Goal: Information Seeking & Learning: Learn about a topic

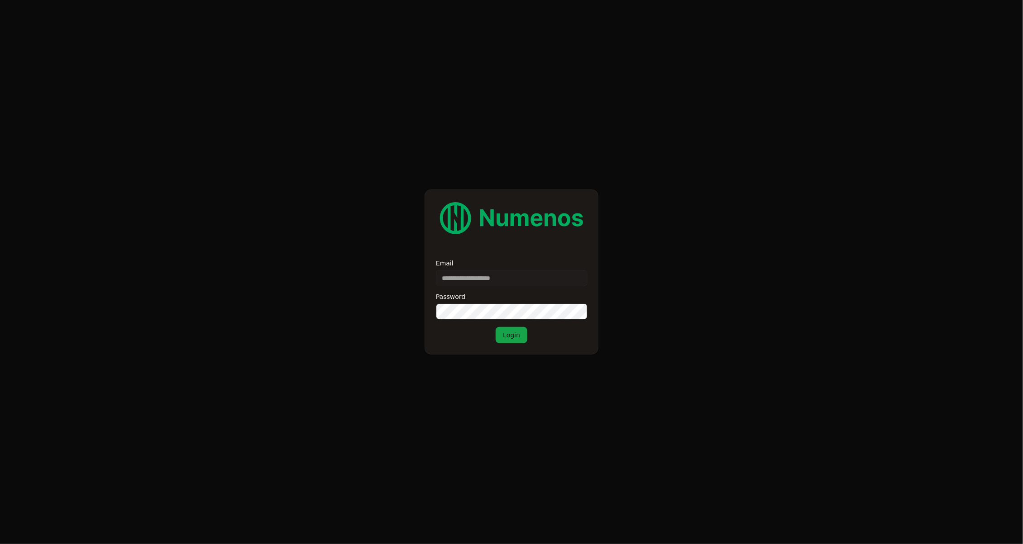
type input "**********"
click at [507, 338] on button "Login" at bounding box center [512, 335] width 32 height 16
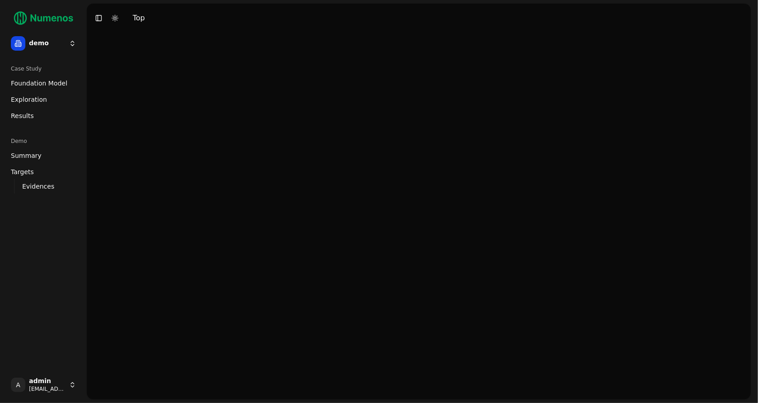
click at [38, 81] on span "Foundation Model" at bounding box center [39, 83] width 57 height 9
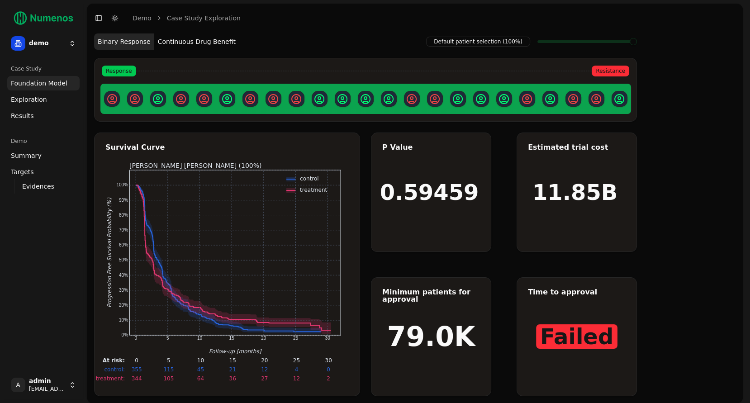
click at [71, 42] on html "demo Case Study Foundation Model Exploration Dosage Effect Results Demo Summary…" at bounding box center [375, 203] width 750 height 407
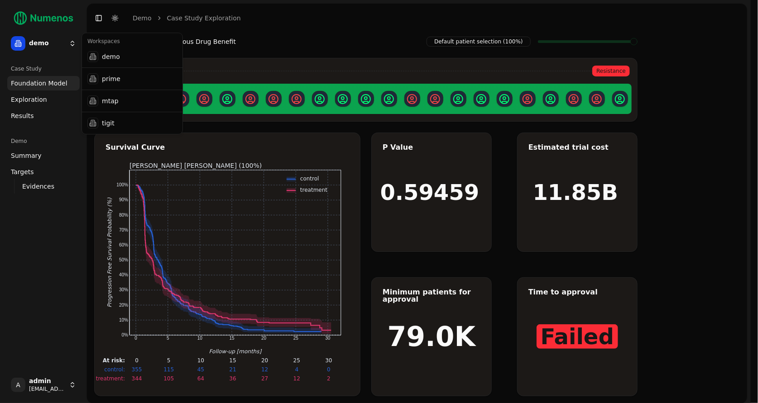
click at [71, 43] on html "demo Case Study Foundation Model Exploration Dosage Effect Results Demo Summary…" at bounding box center [379, 203] width 758 height 407
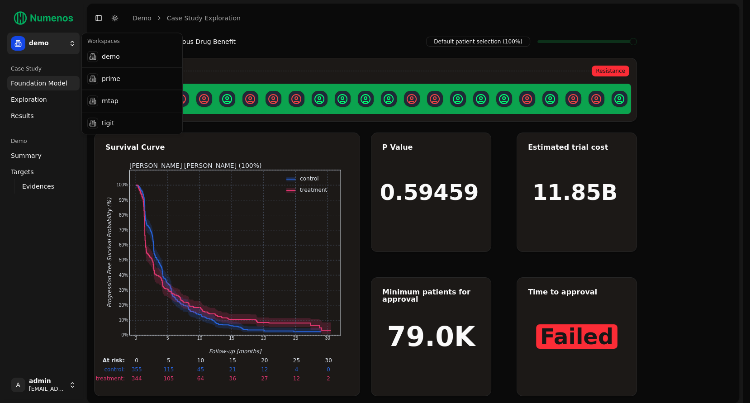
click at [62, 43] on html "demo Case Study Foundation Model Exploration Dosage Effect Results Demo Summary…" at bounding box center [375, 203] width 750 height 407
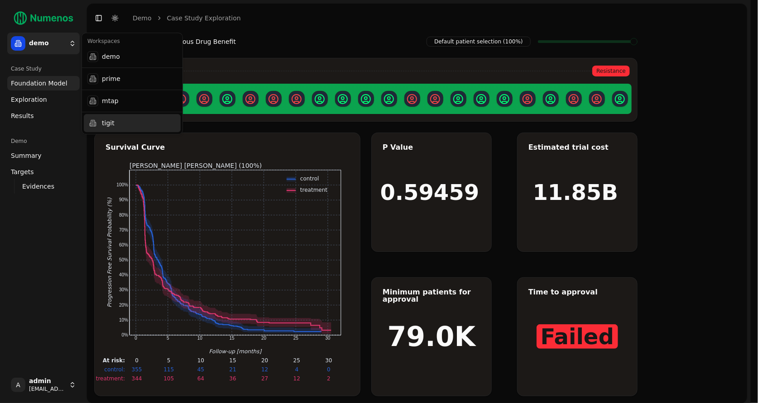
click at [106, 124] on div "tigit" at bounding box center [132, 123] width 97 height 18
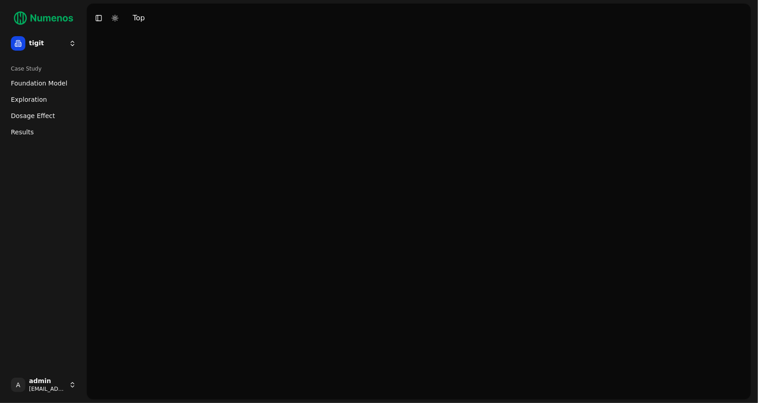
click at [55, 84] on span "Foundation Model" at bounding box center [39, 83] width 57 height 9
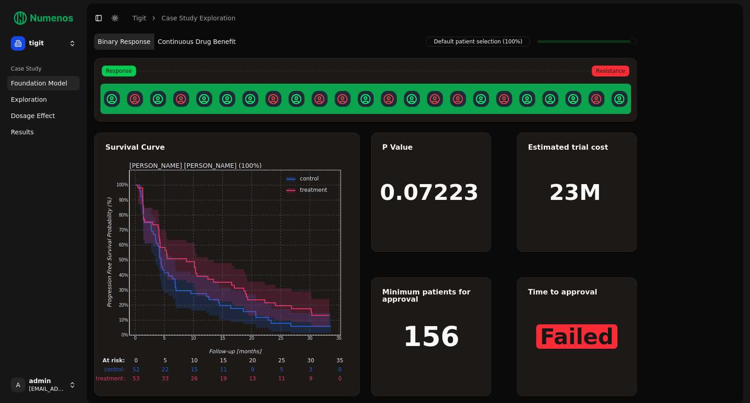
click at [55, 44] on html "tigit Case Study Foundation Model Exploration Dosage Effect Results A admin [EM…" at bounding box center [375, 203] width 750 height 407
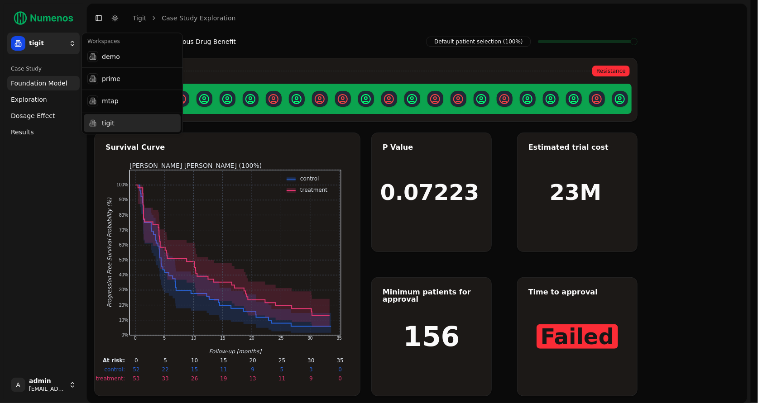
click at [114, 115] on div "tigit" at bounding box center [132, 123] width 97 height 18
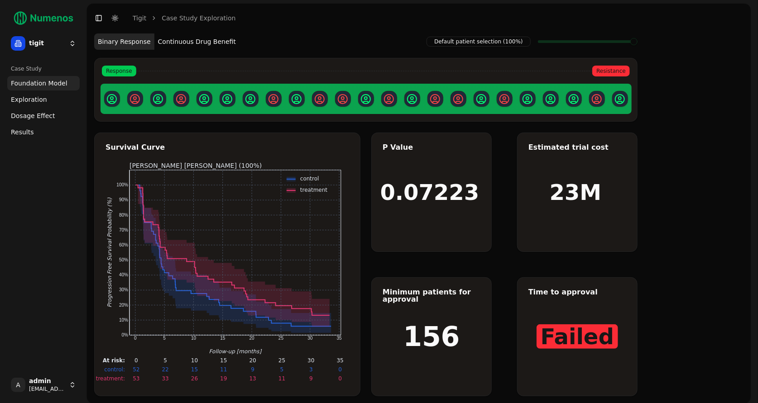
click at [56, 41] on html "tigit Case Study Foundation Model Exploration Dosage Effect Results A admin [EM…" at bounding box center [379, 203] width 758 height 407
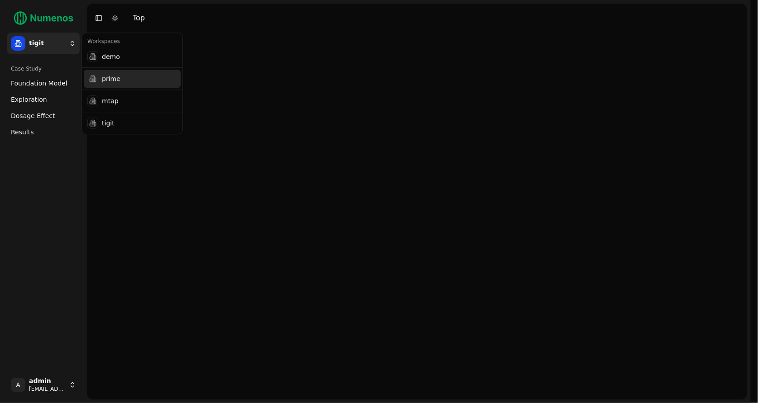
click at [124, 77] on div "prime" at bounding box center [132, 79] width 97 height 18
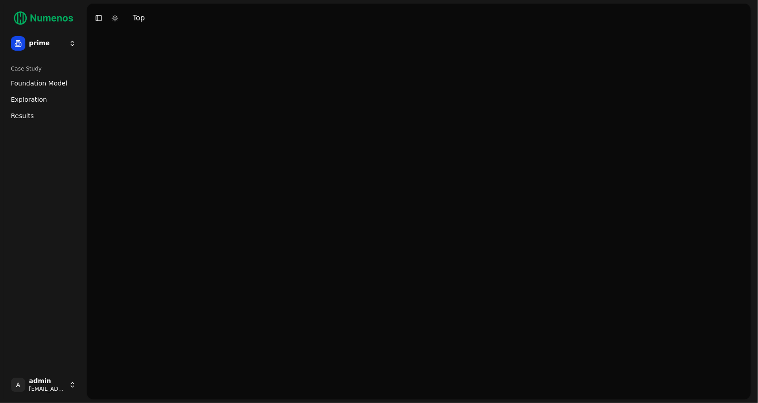
click at [51, 43] on html "prime Case Study Foundation Model Exploration Dosage Effect Results A admin [EM…" at bounding box center [379, 201] width 758 height 403
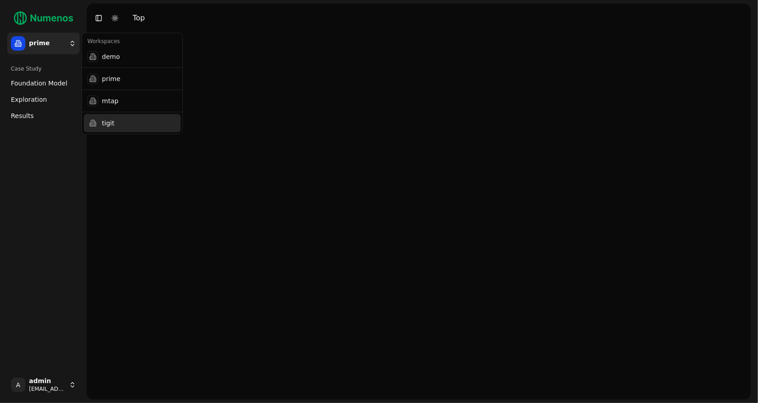
click at [107, 127] on div "tigit" at bounding box center [132, 123] width 97 height 18
click at [39, 45] on html "tigit Case Study Foundation Model Exploration Dosage Effect Results A admin [EM…" at bounding box center [379, 201] width 758 height 403
click at [44, 86] on html "tigit Case Study Foundation Model Exploration Dosage Effect Results A admin [EM…" at bounding box center [379, 201] width 758 height 403
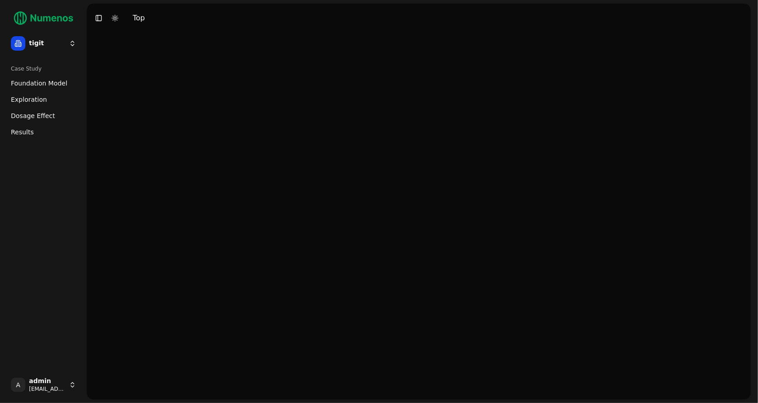
click at [43, 86] on span "Foundation Model" at bounding box center [39, 83] width 57 height 9
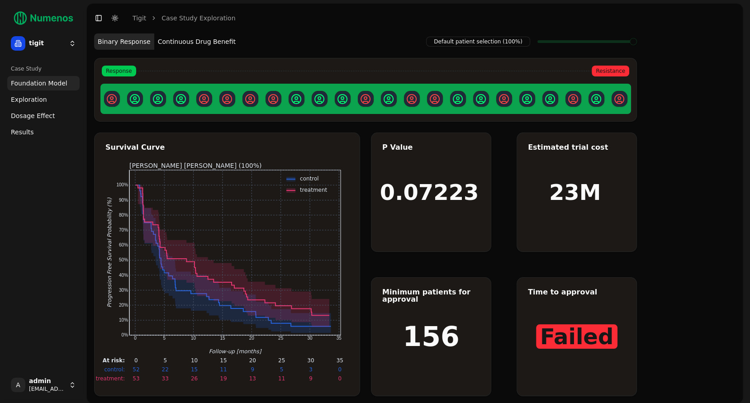
scroll to position [3, 0]
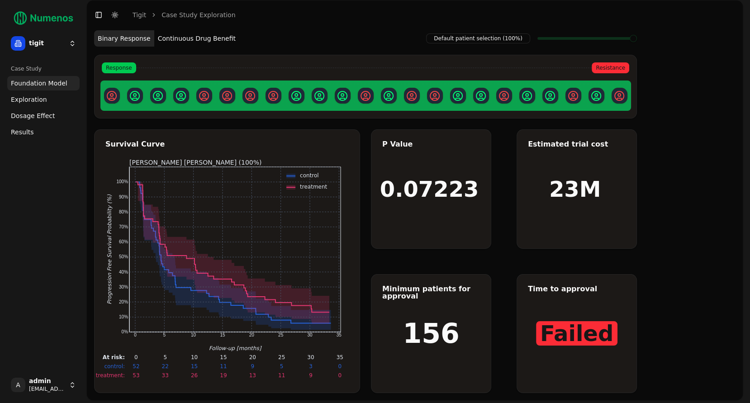
click at [201, 42] on button "Continuous Drug Benefit" at bounding box center [196, 38] width 85 height 16
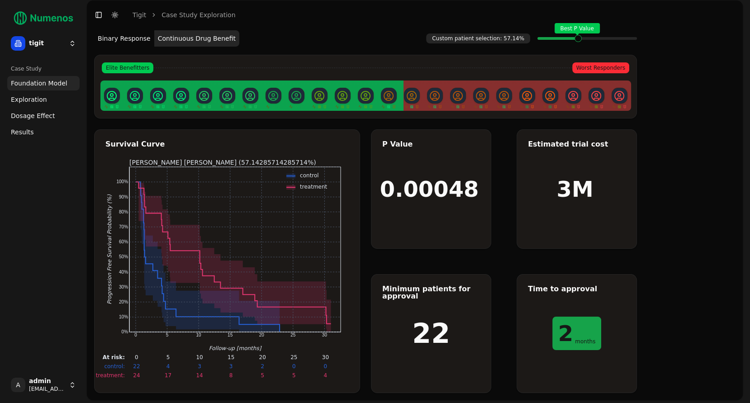
click at [631, 37] on span at bounding box center [634, 39] width 6 height 4
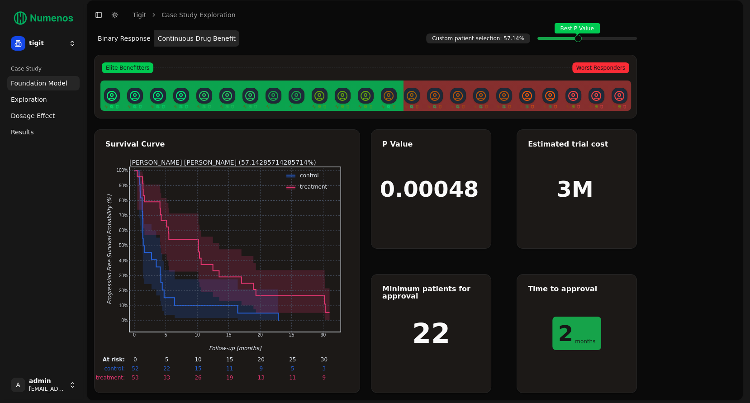
drag, startPoint x: 131, startPoint y: 364, endPoint x: 130, endPoint y: 353, distance: 11.4
click at [130, 353] on icon "0 5 10 15 20 25 30 0% 10% 20% 30% 40% 50% 60% 70% 80% 90% 100% Follow-up [month…" at bounding box center [226, 270] width 263 height 224
click at [27, 102] on span "Exploration" at bounding box center [29, 99] width 36 height 9
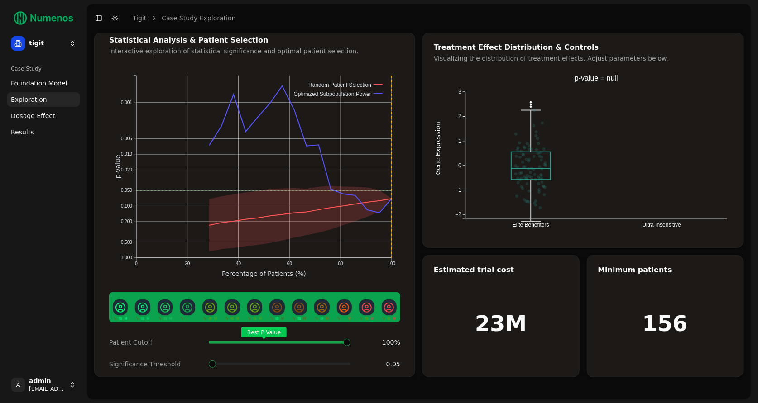
click at [26, 116] on span "Dosage Effect" at bounding box center [33, 115] width 44 height 9
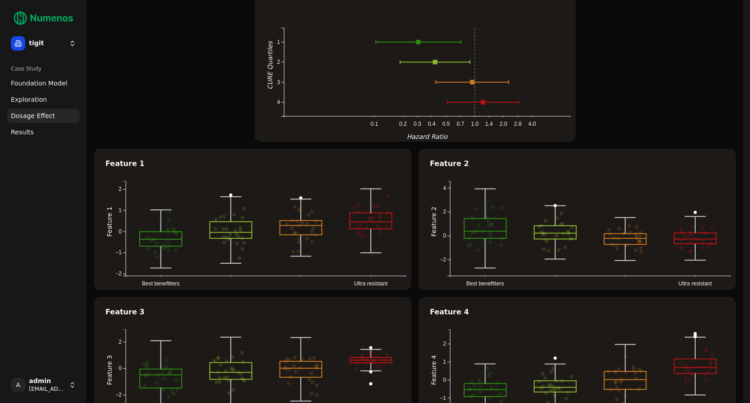
scroll to position [69, 0]
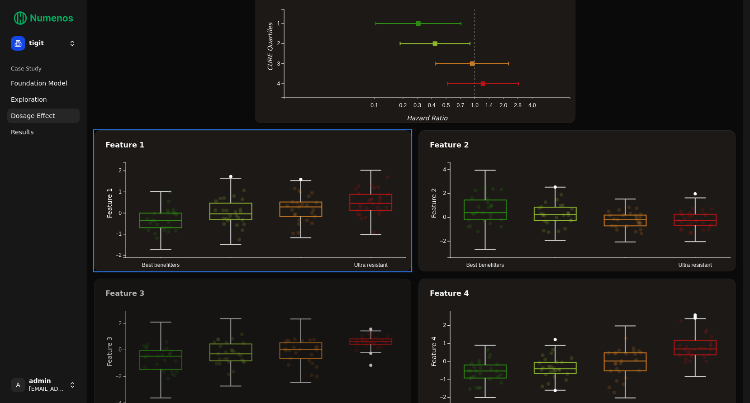
drag, startPoint x: 298, startPoint y: 324, endPoint x: 298, endPoint y: 296, distance: 28.5
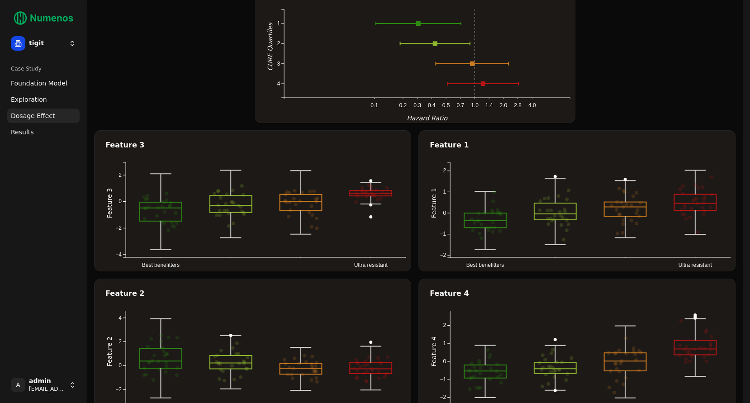
scroll to position [0, 0]
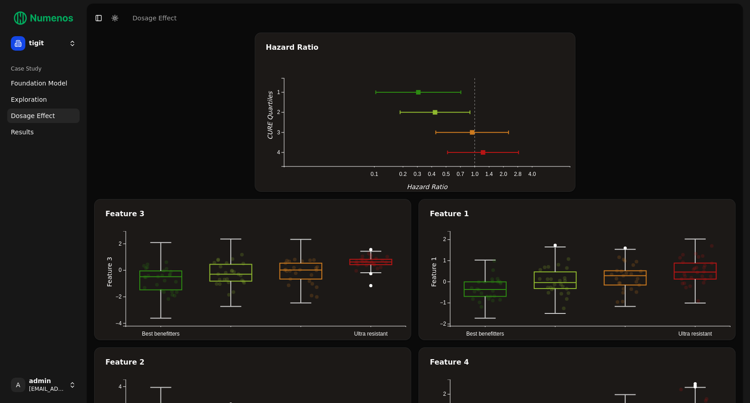
click at [34, 101] on span "Exploration" at bounding box center [29, 99] width 36 height 9
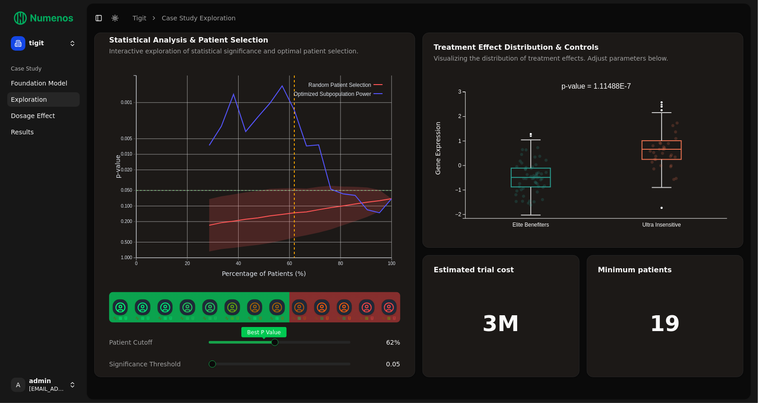
click at [342, 341] on span at bounding box center [346, 343] width 9 height 4
click at [33, 115] on span "Dosage Effect" at bounding box center [33, 115] width 44 height 9
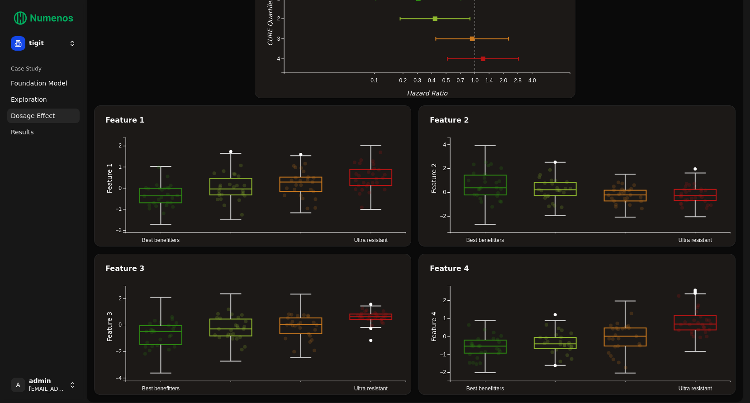
scroll to position [95, 0]
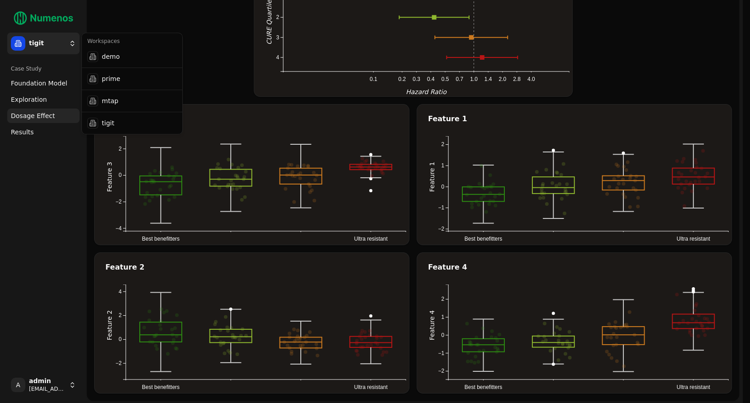
click at [39, 45] on html "treatment Time: 12 months Survival: 33% 95% CI: [16%, 52%] At Risk: 10 tigit Ca…" at bounding box center [375, 155] width 750 height 500
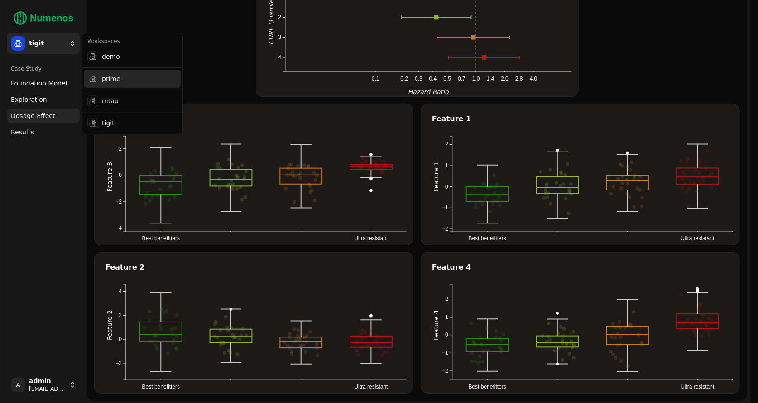
click at [114, 78] on div "prime" at bounding box center [132, 79] width 97 height 18
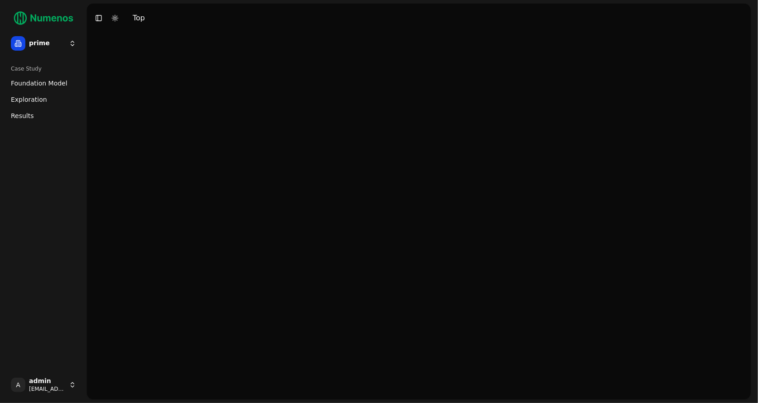
click at [49, 76] on link "Foundation Model" at bounding box center [43, 83] width 72 height 14
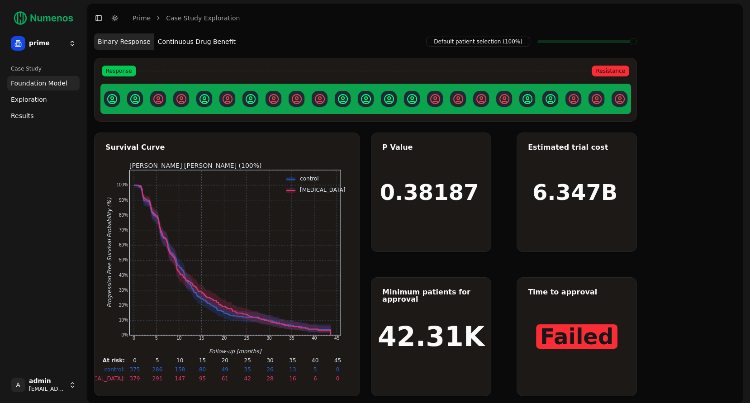
scroll to position [3, 0]
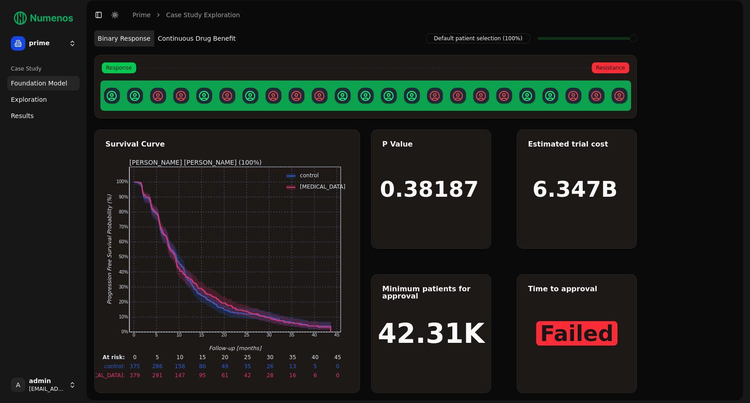
click at [206, 39] on button "Continuous Drug Benefit" at bounding box center [196, 38] width 85 height 16
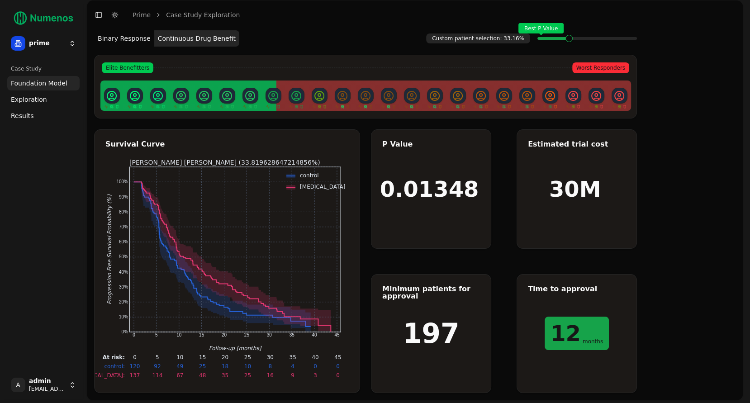
click at [42, 103] on span "Exploration" at bounding box center [29, 99] width 36 height 9
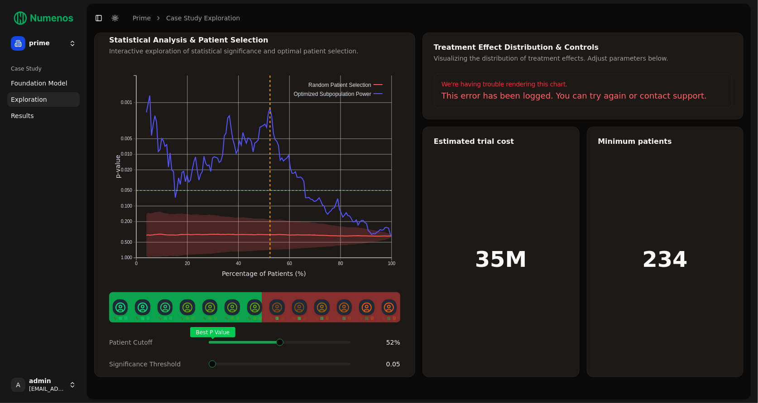
click at [346, 341] on span at bounding box center [346, 343] width 1 height 4
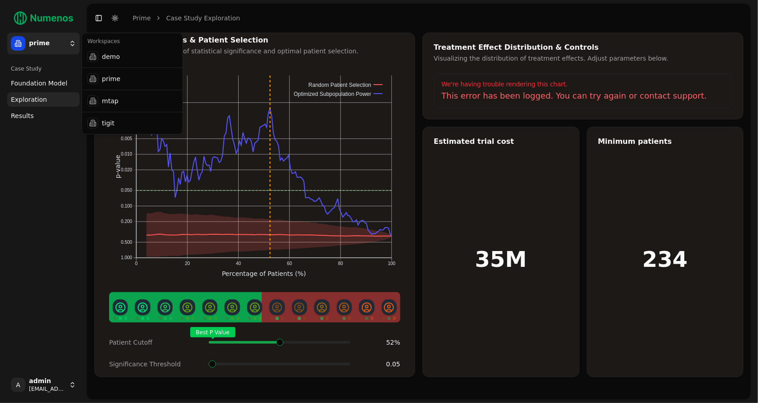
click at [57, 44] on html "control Time: 12 months Survival: 31% 95% CI: [25%, 38%] At Risk: 55 prime Case…" at bounding box center [379, 201] width 758 height 403
click at [113, 57] on div "demo" at bounding box center [132, 57] width 97 height 18
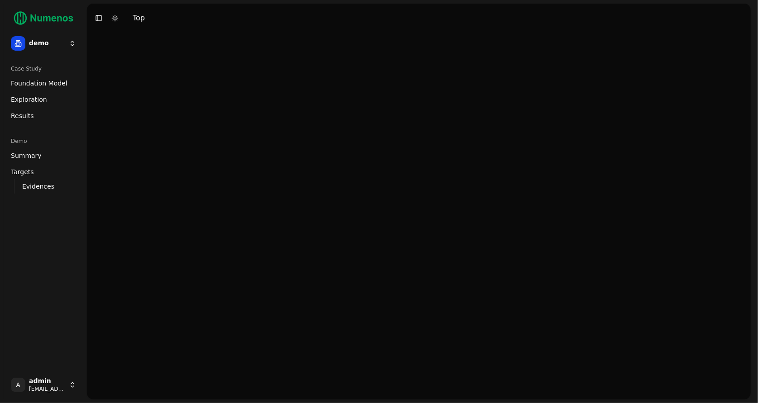
click at [45, 86] on span "Foundation Model" at bounding box center [39, 83] width 57 height 9
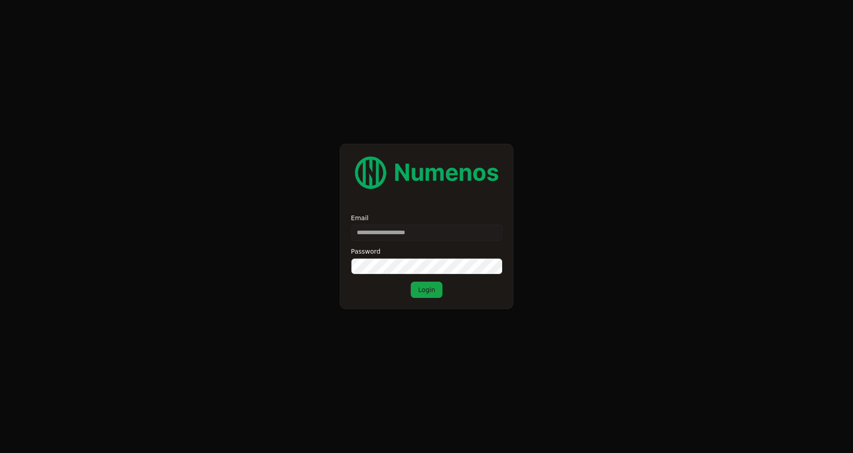
type input "**********"
click at [405, 275] on div "**********" at bounding box center [426, 256] width 151 height 83
click at [454, 308] on div "**********" at bounding box center [426, 226] width 174 height 165
click at [431, 294] on button "Login" at bounding box center [426, 290] width 32 height 16
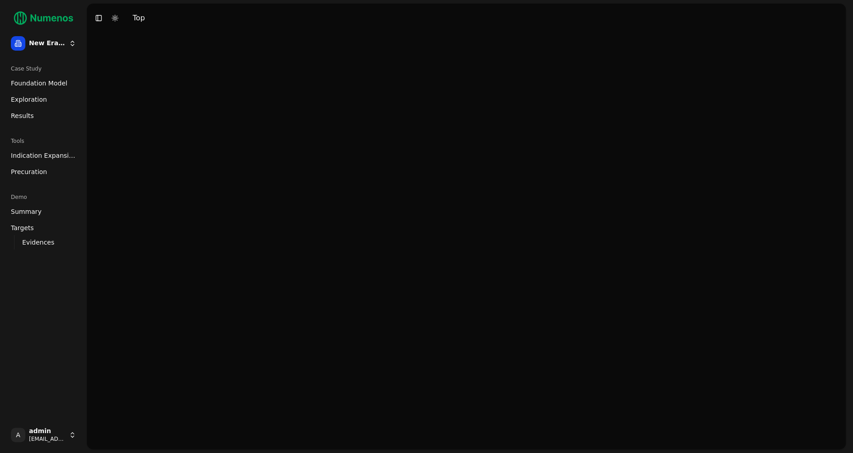
click at [54, 84] on span "Foundation Model" at bounding box center [39, 83] width 57 height 9
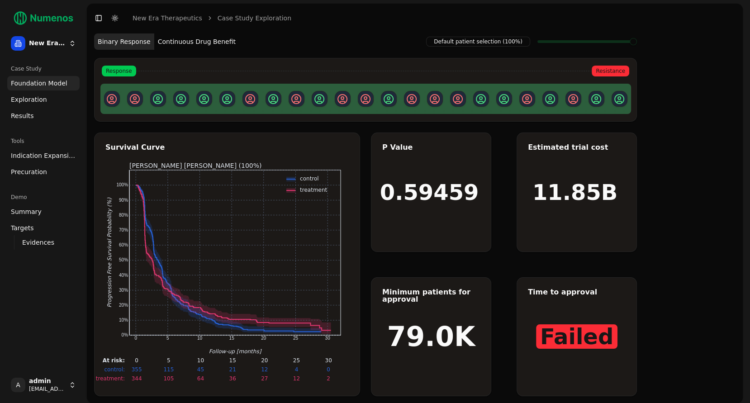
click at [195, 43] on button "Continuous Drug Benefit" at bounding box center [196, 41] width 85 height 16
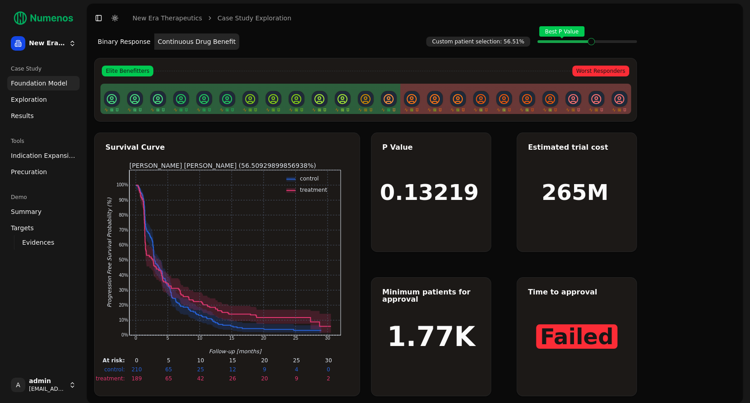
click at [574, 42] on span at bounding box center [573, 42] width 1 height 4
click at [28, 101] on span "Exploration" at bounding box center [29, 99] width 36 height 9
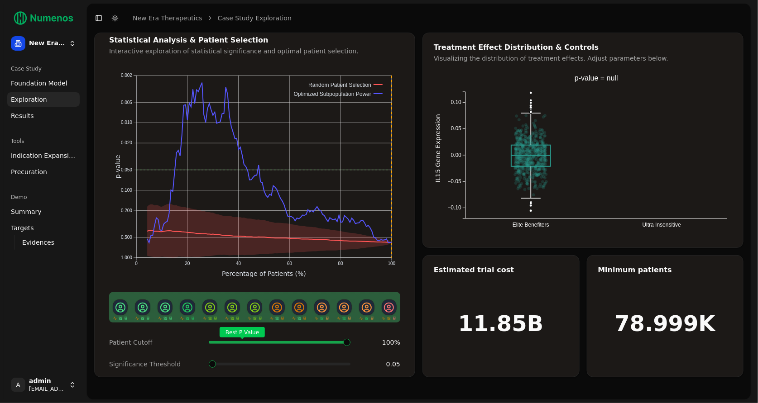
click at [40, 82] on span "Foundation Model" at bounding box center [39, 83] width 57 height 9
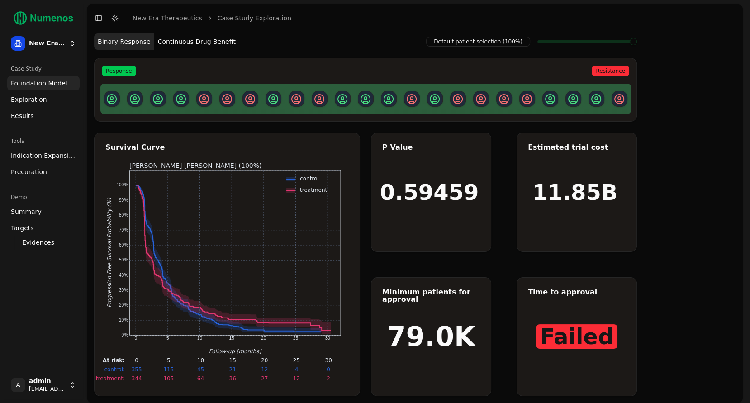
click at [38, 96] on span "Exploration" at bounding box center [29, 99] width 36 height 9
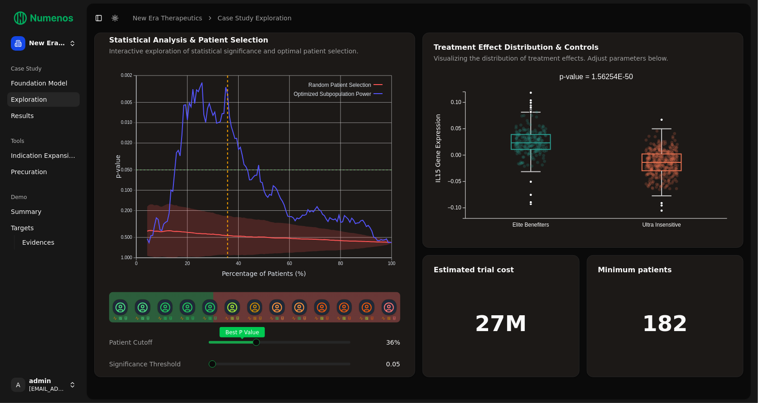
click at [255, 334] on div "Best P Value" at bounding box center [280, 343] width 142 height 18
click at [257, 341] on span at bounding box center [256, 343] width 1 height 4
click at [283, 366] on span at bounding box center [279, 364] width 7 height 7
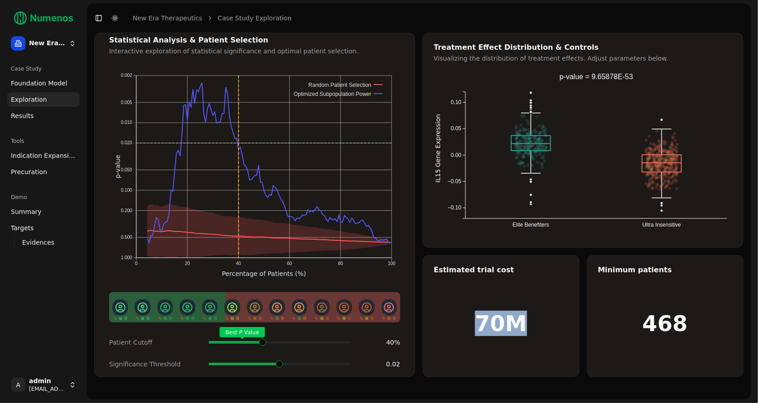
drag, startPoint x: 480, startPoint y: 320, endPoint x: 530, endPoint y: 322, distance: 50.7
click at [530, 322] on div "70M" at bounding box center [501, 316] width 156 height 121
drag, startPoint x: 648, startPoint y: 320, endPoint x: 730, endPoint y: 326, distance: 82.6
click at [730, 326] on div "468" at bounding box center [665, 316] width 156 height 121
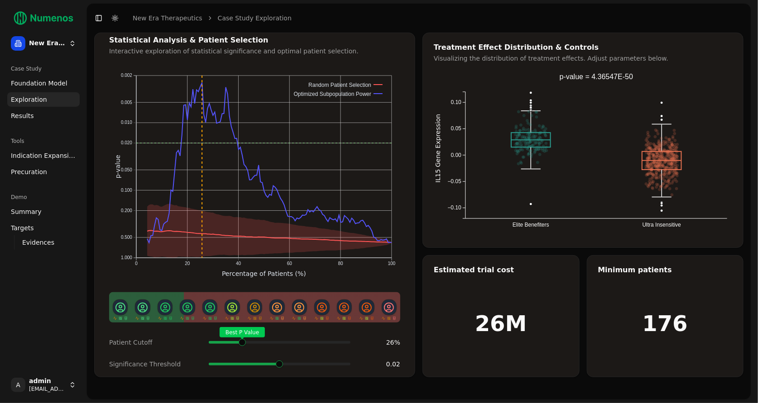
click at [261, 341] on span at bounding box center [261, 343] width 1 height 4
drag, startPoint x: 648, startPoint y: 327, endPoint x: 722, endPoint y: 327, distance: 74.2
click at [722, 327] on div "176" at bounding box center [665, 316] width 156 height 121
click at [32, 157] on span "Indication Expansion" at bounding box center [43, 155] width 65 height 9
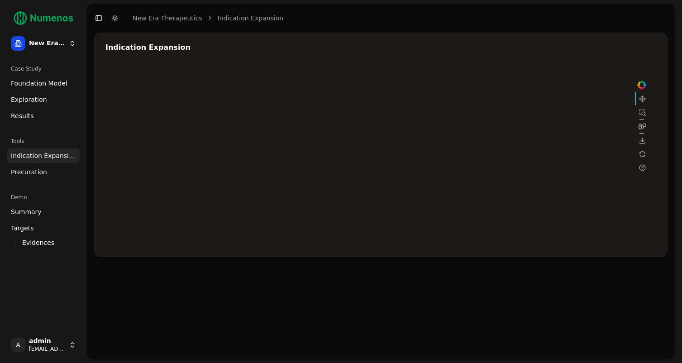
click at [555, 116] on div at bounding box center [376, 155] width 543 height 181
click at [489, 143] on div at bounding box center [376, 155] width 543 height 181
click at [492, 155] on div at bounding box center [376, 155] width 543 height 181
click at [492, 163] on div at bounding box center [376, 155] width 543 height 181
click at [491, 173] on div at bounding box center [376, 155] width 543 height 181
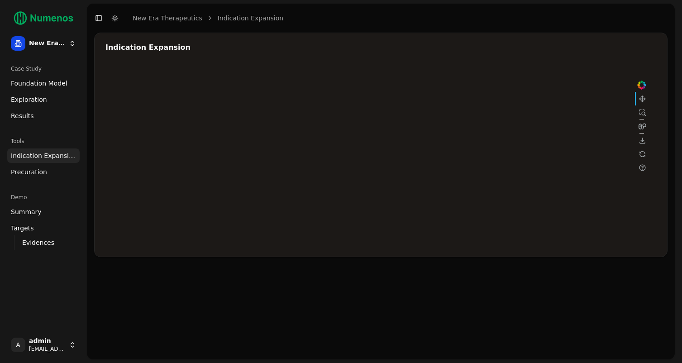
click at [492, 171] on div at bounding box center [376, 155] width 543 height 181
click at [493, 164] on div at bounding box center [376, 155] width 543 height 181
click at [493, 155] on div at bounding box center [376, 155] width 543 height 181
click at [493, 143] on div at bounding box center [376, 155] width 543 height 181
click at [551, 115] on div at bounding box center [376, 155] width 543 height 181
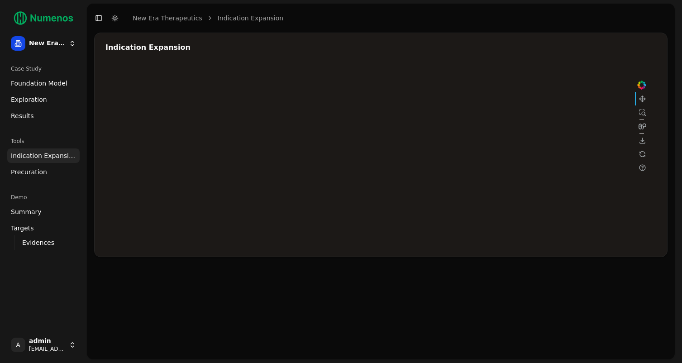
click at [441, 154] on div at bounding box center [376, 155] width 543 height 181
click at [442, 191] on div at bounding box center [376, 155] width 543 height 181
click at [441, 191] on div at bounding box center [376, 155] width 543 height 181
click at [441, 154] on div at bounding box center [376, 155] width 543 height 181
click at [481, 136] on div at bounding box center [376, 155] width 543 height 181
